Goal: Book appointment/travel/reservation

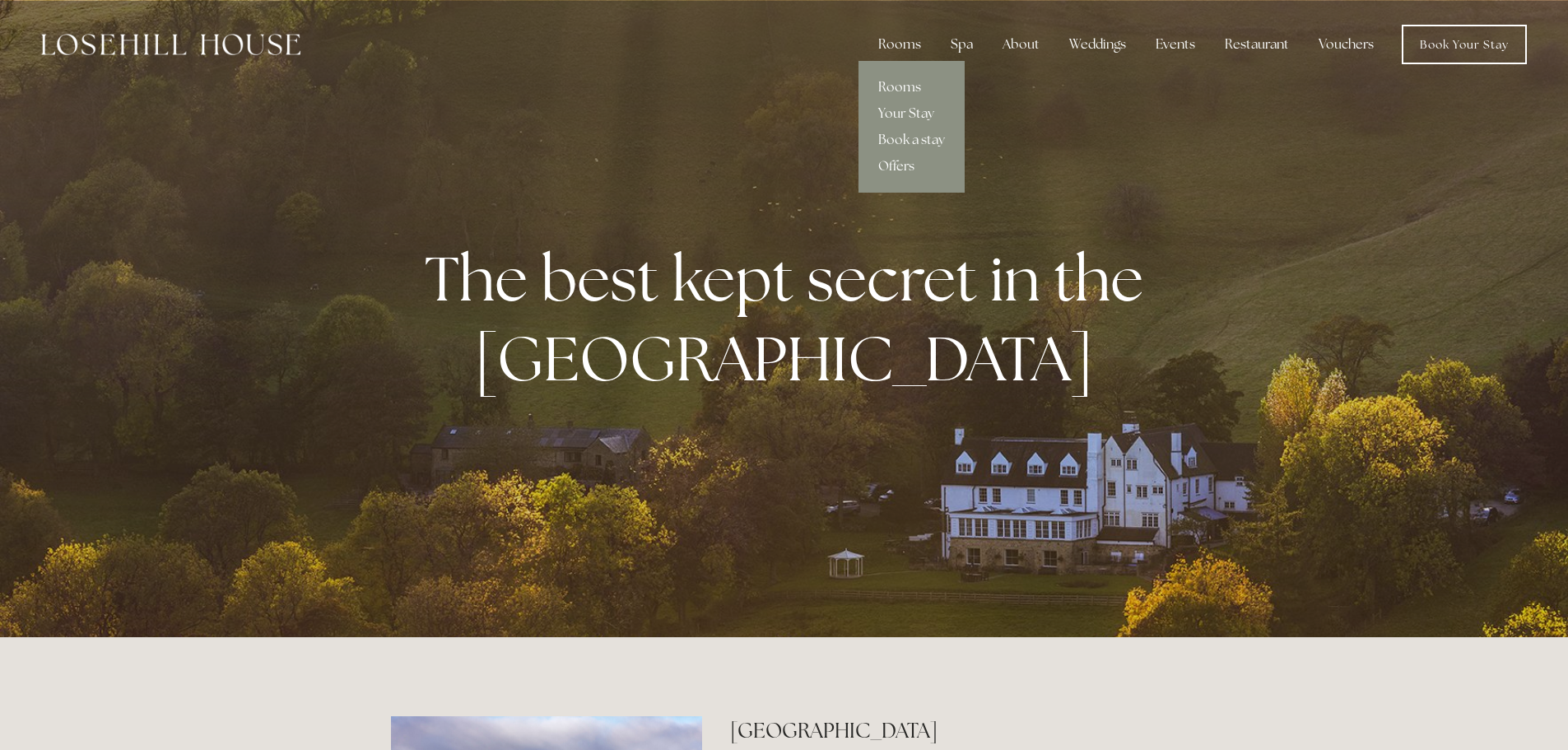
click at [896, 82] on link "Rooms" at bounding box center [911, 88] width 106 height 27
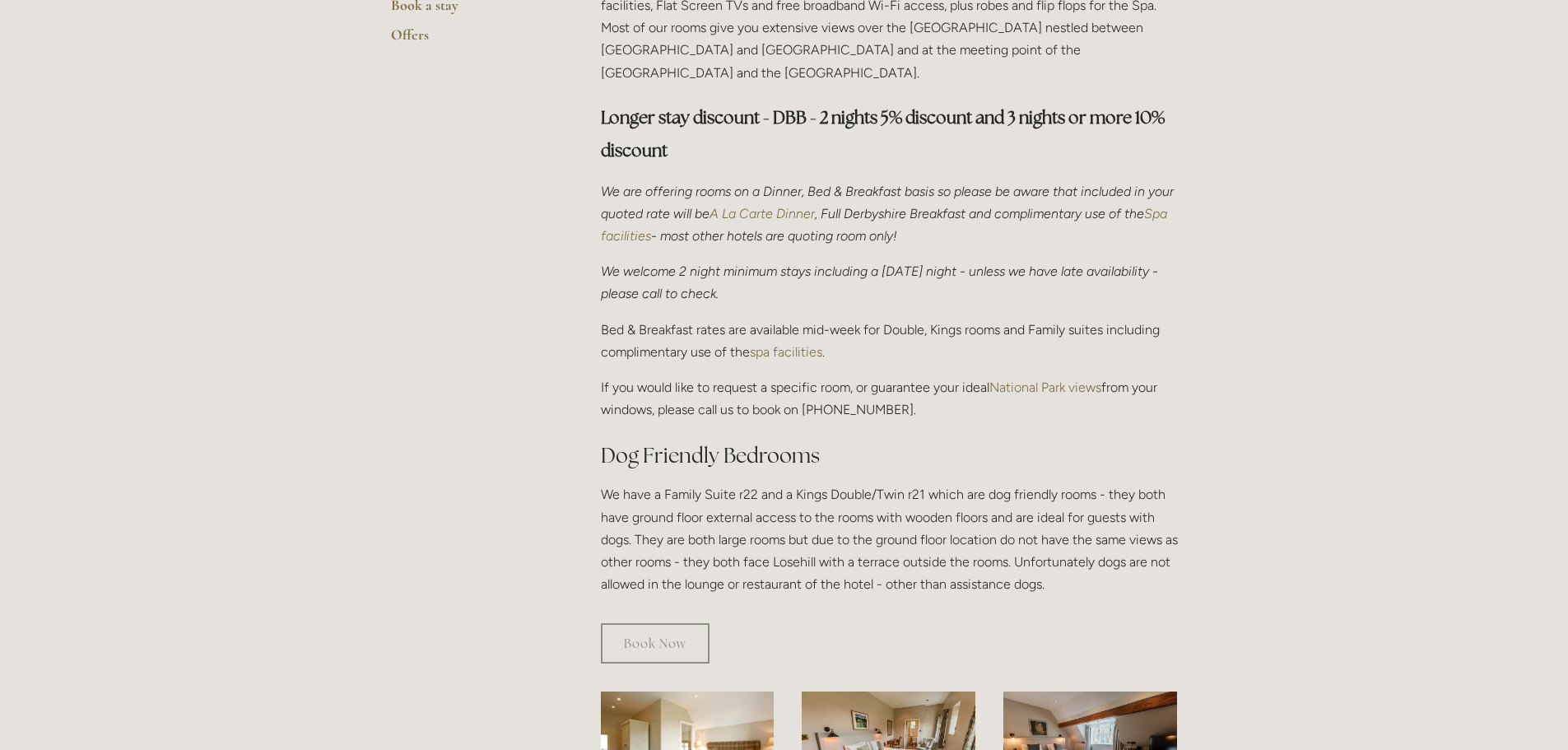
scroll to position [518, 0]
click at [661, 624] on link "Book Now" at bounding box center [655, 644] width 109 height 40
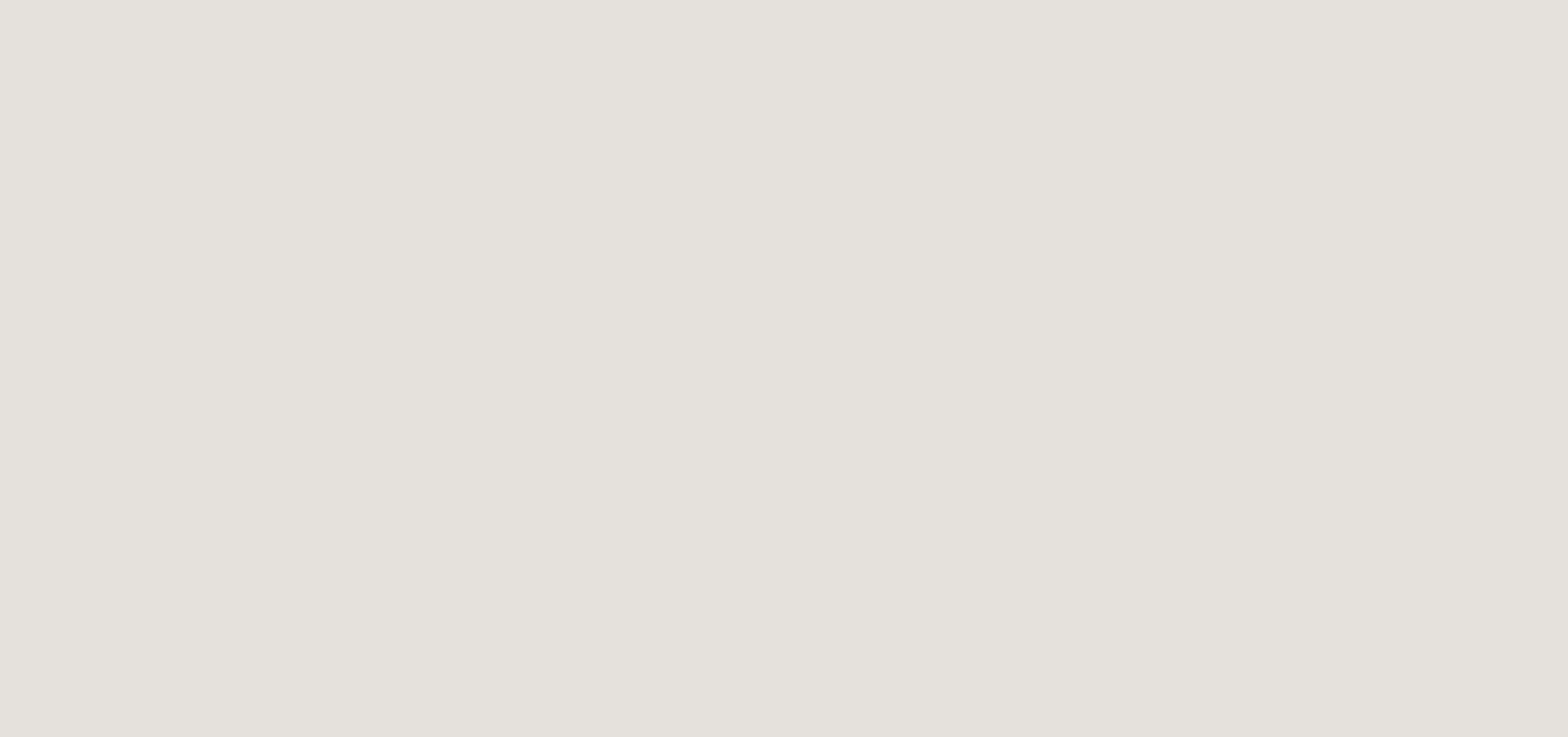
scroll to position [1605, 0]
